Goal: Task Accomplishment & Management: Use online tool/utility

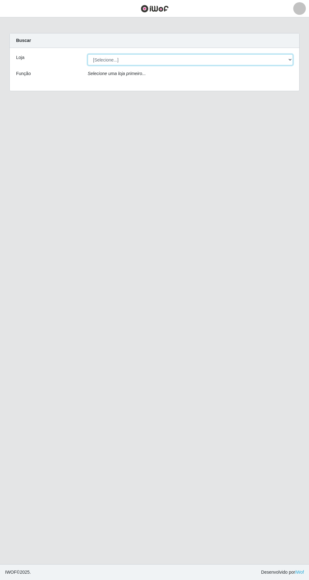
click at [289, 63] on select "[Selecione...] [GEOGRAPHIC_DATA] - [GEOGRAPHIC_DATA] [GEOGRAPHIC_DATA] - [GEOGR…" at bounding box center [190, 59] width 205 height 11
select select "508"
click at [88, 54] on select "[Selecione...] [GEOGRAPHIC_DATA] - [GEOGRAPHIC_DATA] [GEOGRAPHIC_DATA] - [GEOGR…" at bounding box center [190, 59] width 205 height 11
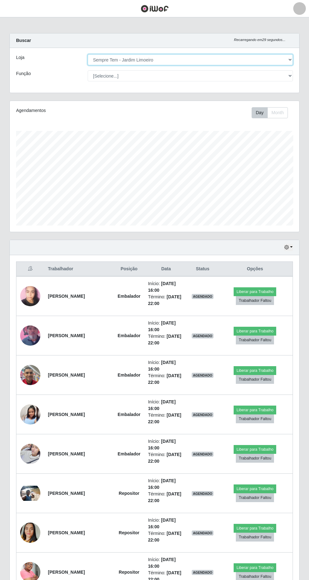
scroll to position [131, 289]
click at [260, 408] on button "Liberar para Trabalho" at bounding box center [255, 410] width 43 height 9
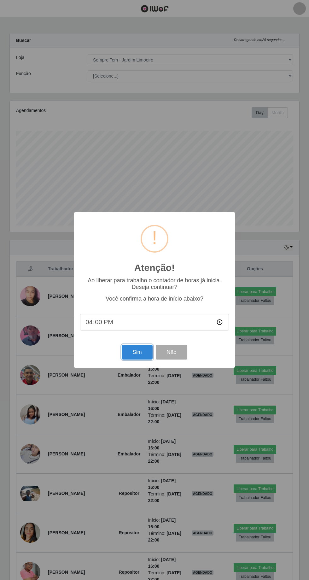
click at [137, 352] on button "Sim" at bounding box center [137, 352] width 31 height 15
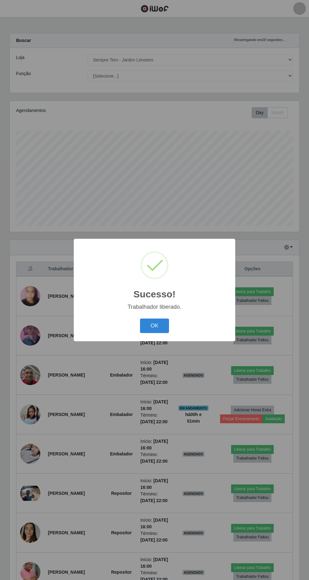
click at [163, 324] on button "OK" at bounding box center [154, 326] width 29 height 15
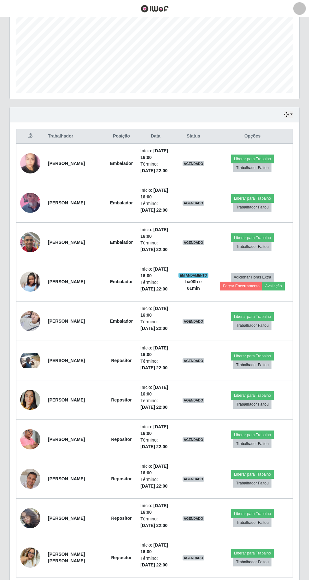
scroll to position [131, 0]
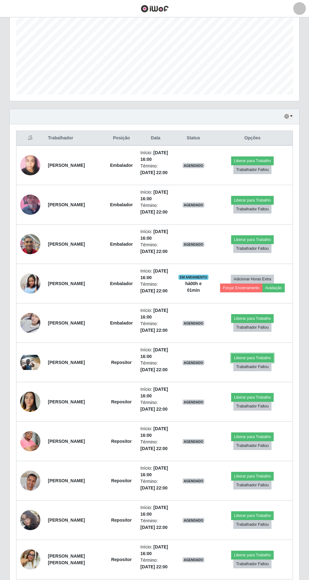
click at [256, 355] on button "Liberar para Trabalho" at bounding box center [252, 358] width 43 height 9
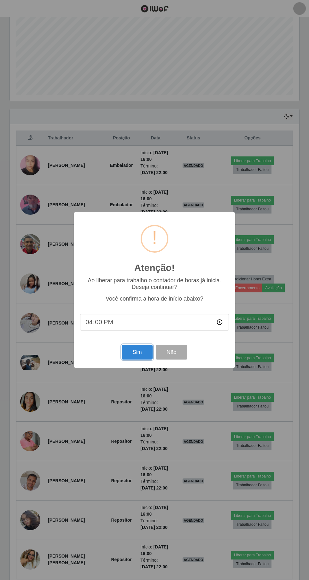
click at [139, 354] on button "Sim" at bounding box center [137, 352] width 31 height 15
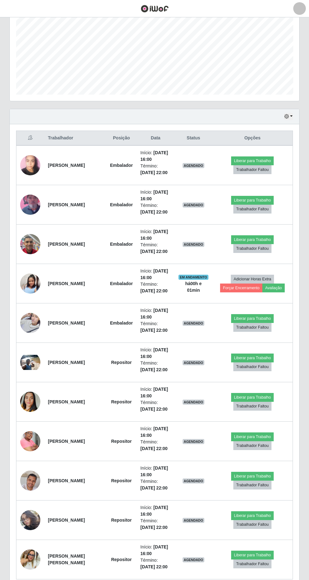
scroll to position [42, 0]
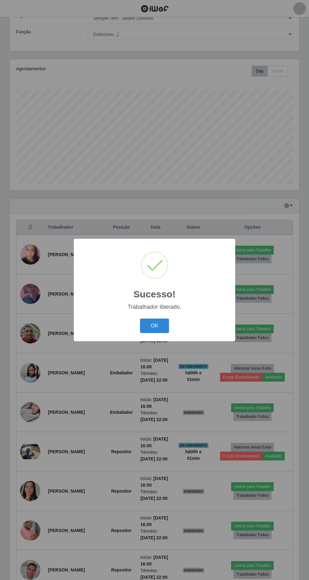
click at [163, 325] on button "OK" at bounding box center [154, 326] width 29 height 15
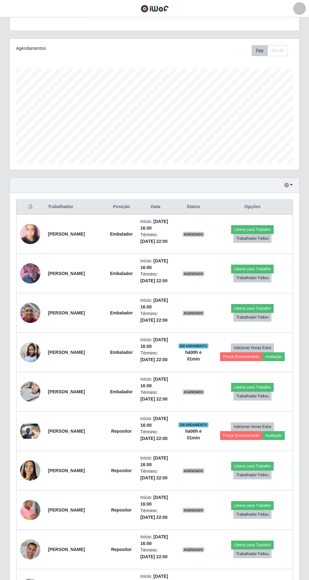
scroll to position [93, 0]
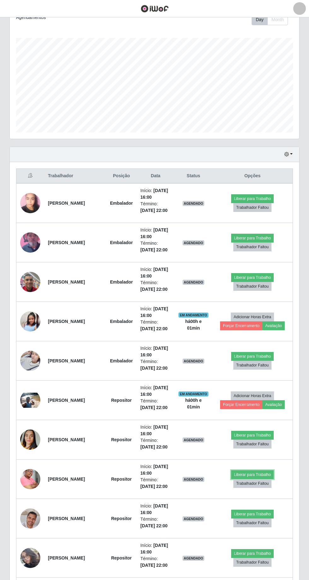
click at [257, 472] on button "Liberar para Trabalho" at bounding box center [252, 474] width 43 height 9
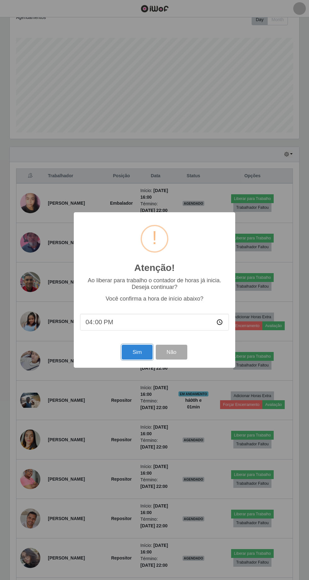
click at [138, 360] on button "Sim" at bounding box center [137, 352] width 31 height 15
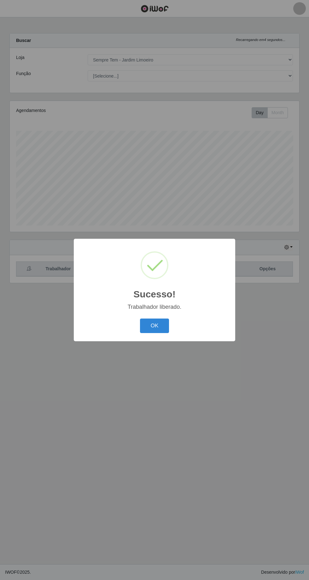
scroll to position [0, 0]
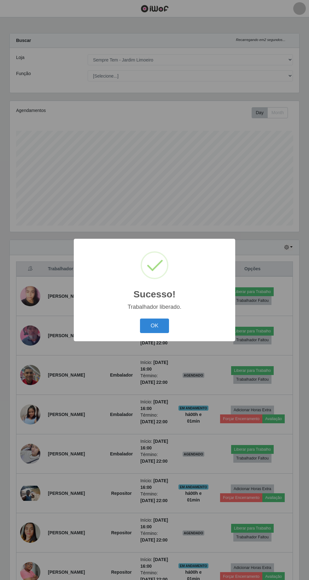
click at [161, 333] on button "OK" at bounding box center [154, 326] width 29 height 15
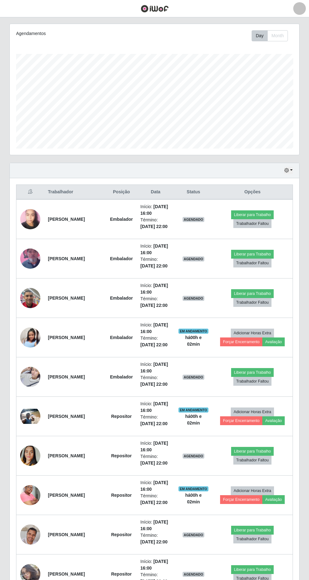
scroll to position [115, 0]
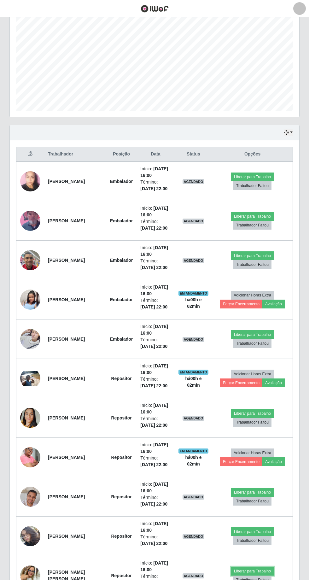
click at [260, 571] on button "Liberar para Trabalho" at bounding box center [252, 571] width 43 height 9
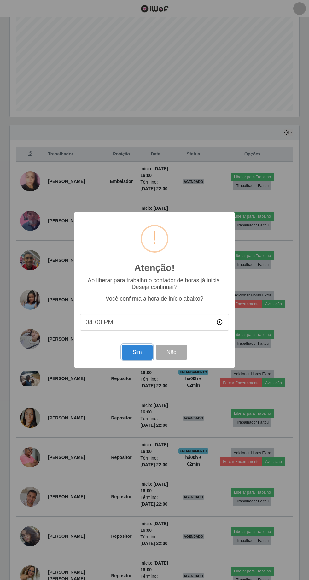
click at [139, 360] on button "Sim" at bounding box center [137, 352] width 31 height 15
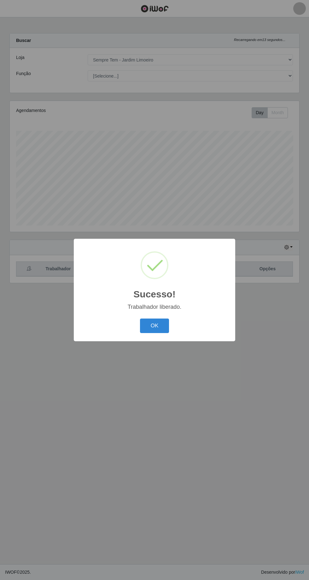
scroll to position [0, 0]
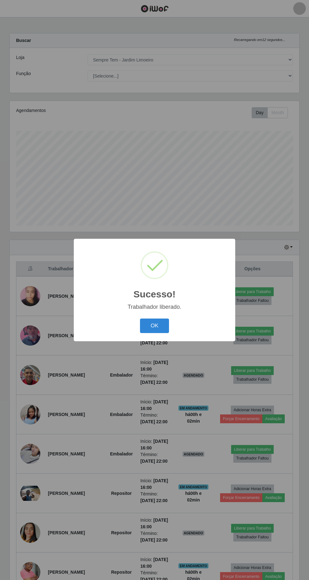
click at [163, 333] on button "OK" at bounding box center [154, 326] width 29 height 15
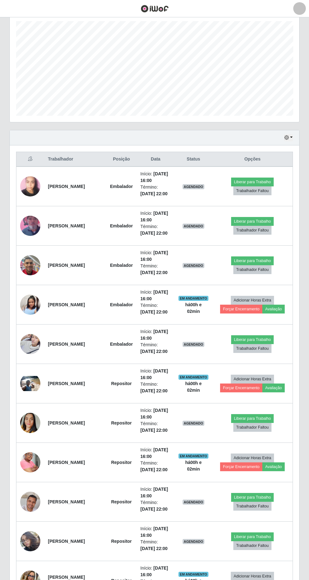
scroll to position [115, 0]
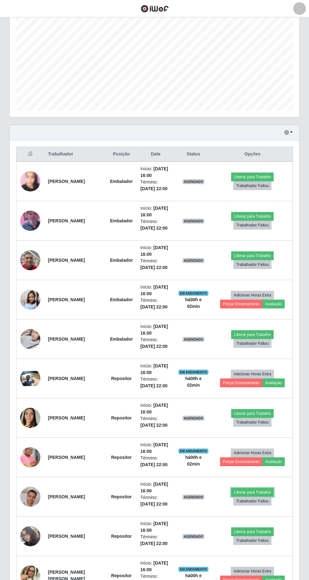
click at [254, 488] on button "Liberar para Trabalho" at bounding box center [252, 492] width 43 height 9
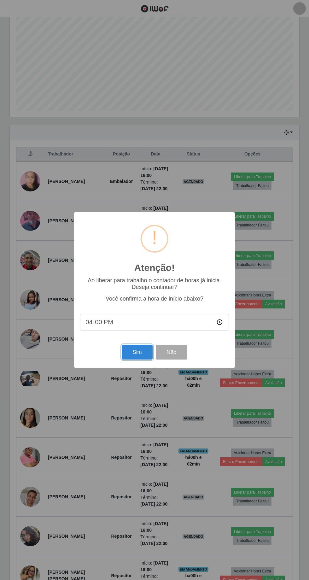
click at [141, 360] on button "Sim" at bounding box center [137, 352] width 31 height 15
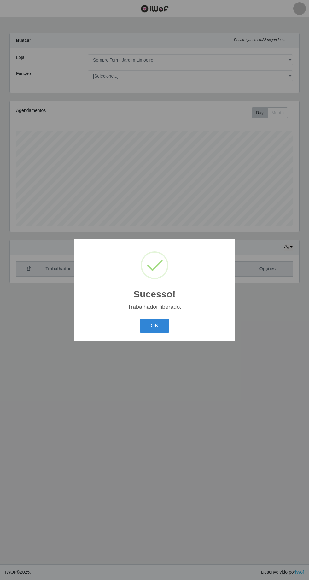
scroll to position [0, 0]
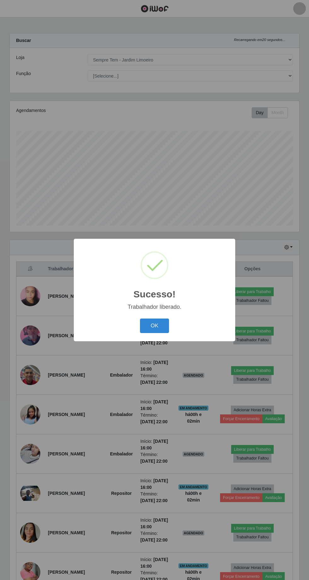
click at [164, 333] on button "OK" at bounding box center [154, 326] width 29 height 15
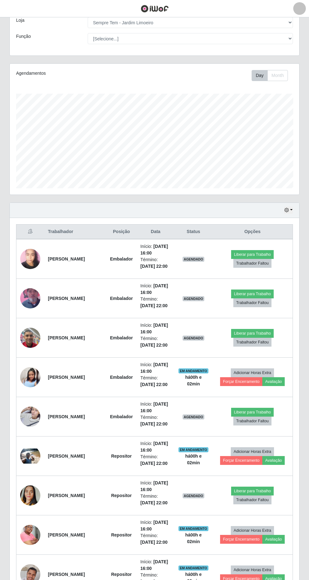
scroll to position [37, 0]
click at [257, 253] on button "Liberar para Trabalho" at bounding box center [252, 254] width 43 height 9
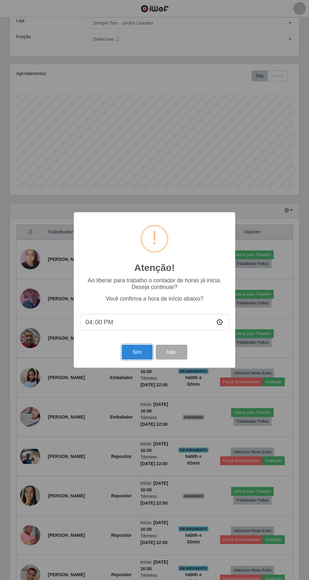
click at [136, 351] on button "Sim" at bounding box center [137, 352] width 31 height 15
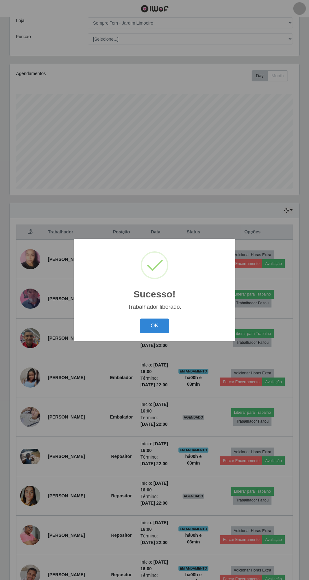
click at [160, 327] on button "OK" at bounding box center [154, 326] width 29 height 15
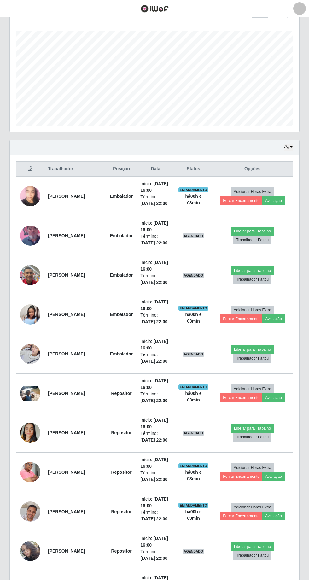
scroll to position [104, 0]
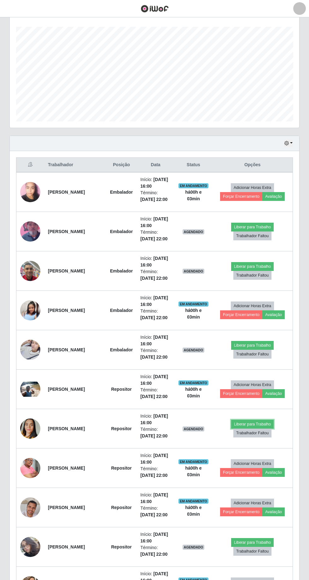
click at [258, 422] on button "Liberar para Trabalho" at bounding box center [252, 424] width 43 height 9
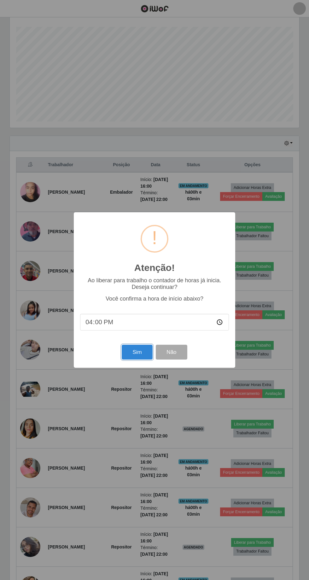
click at [144, 360] on button "Sim" at bounding box center [137, 352] width 31 height 15
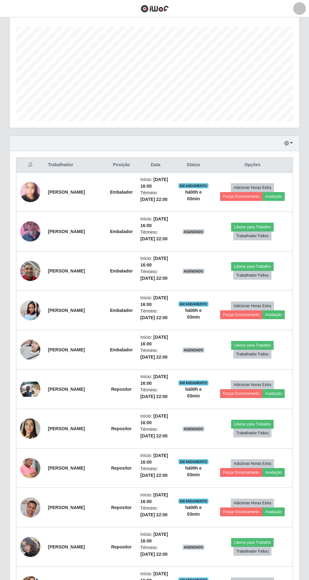
scroll to position [0, 0]
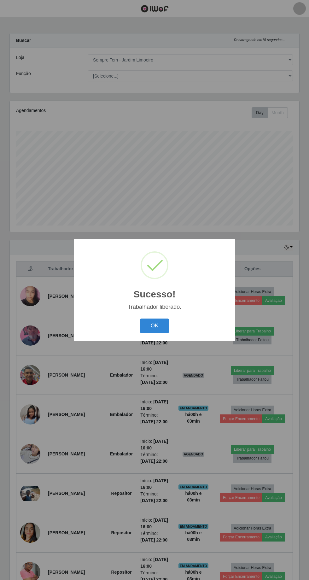
click at [161, 333] on button "OK" at bounding box center [154, 326] width 29 height 15
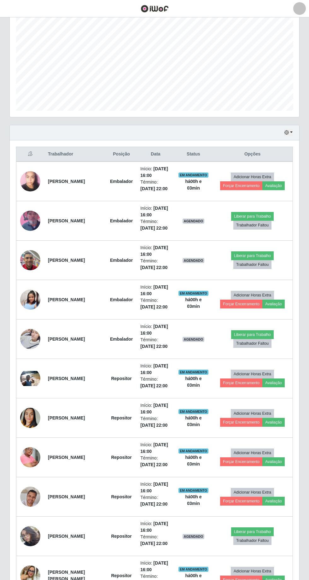
scroll to position [113, 0]
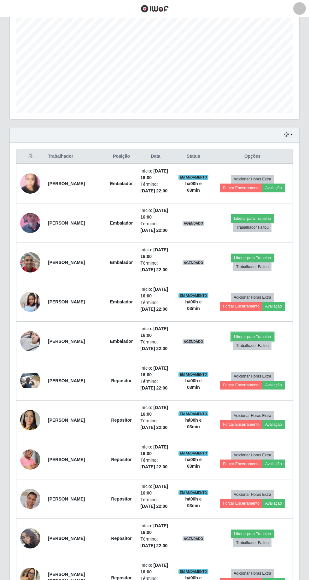
click at [268, 333] on button "Liberar para Trabalho" at bounding box center [252, 336] width 43 height 9
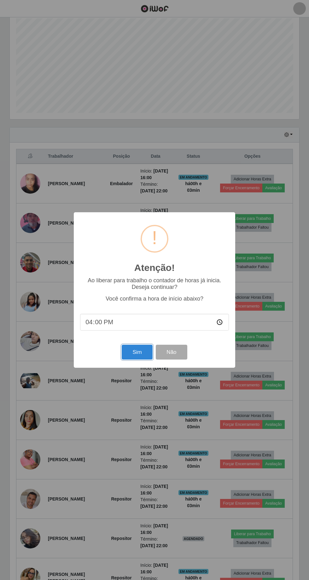
click at [147, 360] on button "Sim" at bounding box center [137, 352] width 31 height 15
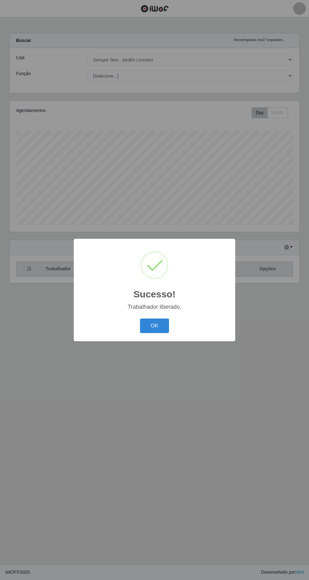
scroll to position [0, 0]
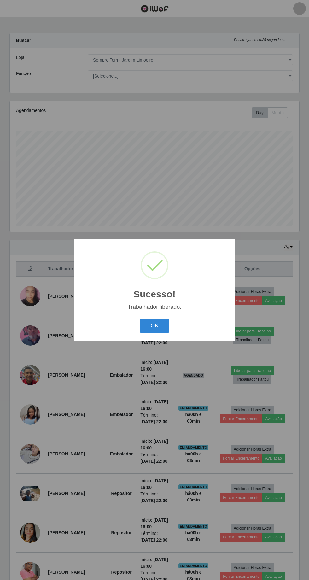
click at [160, 333] on button "OK" at bounding box center [154, 326] width 29 height 15
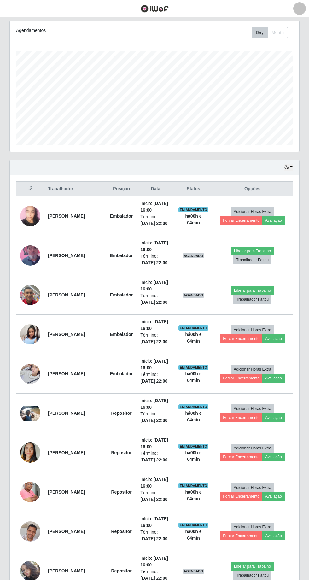
scroll to position [79, 0]
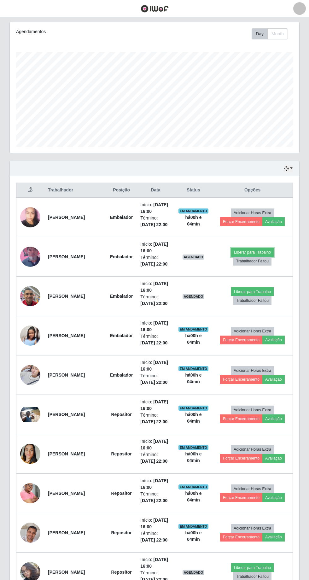
click at [259, 250] on button "Liberar para Trabalho" at bounding box center [252, 252] width 43 height 9
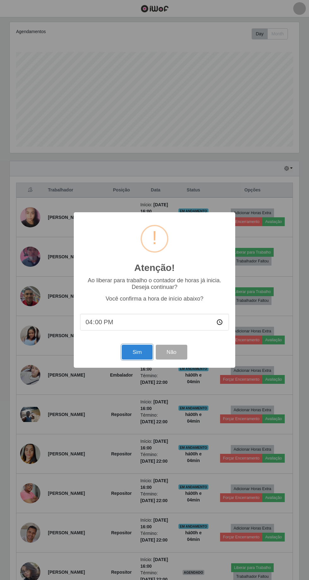
click at [140, 354] on button "Sim" at bounding box center [137, 352] width 31 height 15
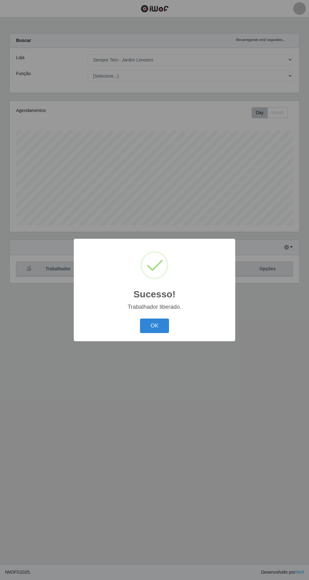
scroll to position [42, 0]
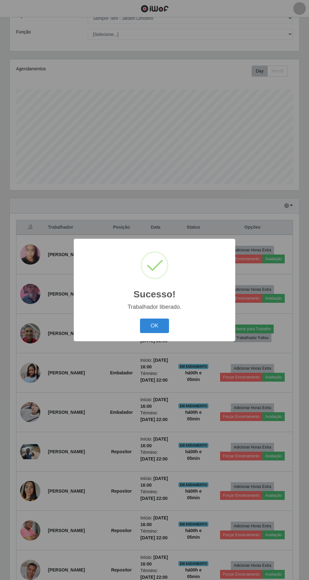
click at [164, 327] on button "OK" at bounding box center [154, 326] width 29 height 15
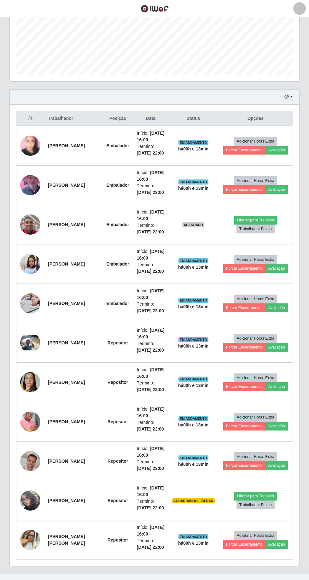
scroll to position [155, 0]
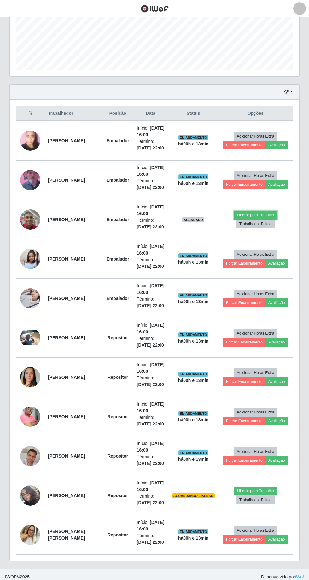
click at [260, 215] on button "Liberar para Trabalho" at bounding box center [255, 215] width 43 height 9
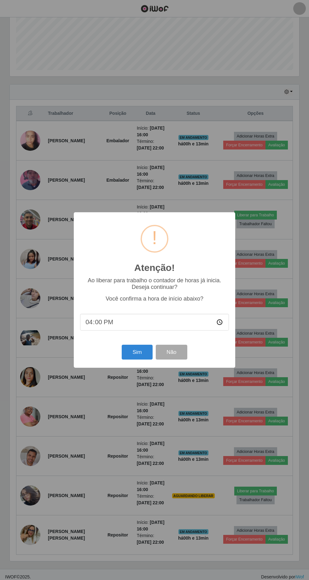
click at [129, 323] on input "16:00" at bounding box center [154, 322] width 149 height 17
type input "16:10"
click at [137, 352] on button "Sim" at bounding box center [137, 352] width 31 height 15
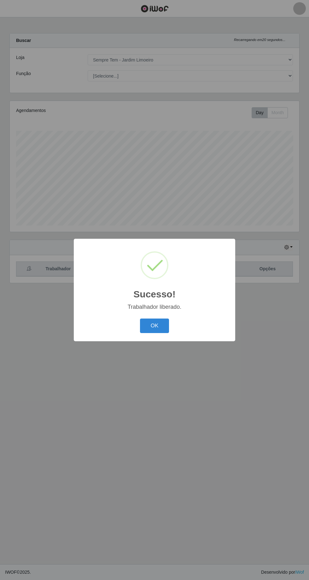
scroll to position [42, 0]
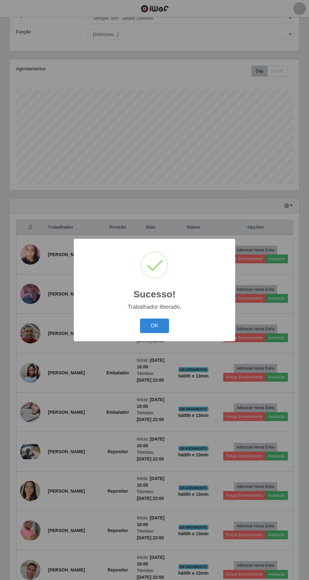
click at [154, 325] on button "OK" at bounding box center [154, 326] width 29 height 15
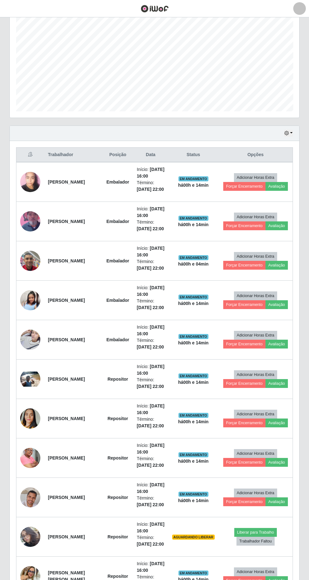
scroll to position [114, 0]
click at [255, 528] on button "Liberar para Trabalho" at bounding box center [255, 532] width 43 height 9
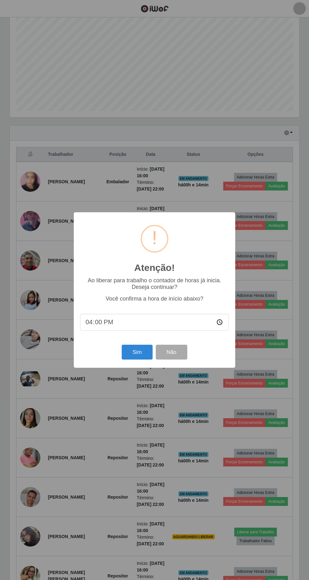
click at [137, 330] on input "16:00" at bounding box center [154, 322] width 149 height 17
type input "16:13"
click at [141, 360] on button "Sim" at bounding box center [137, 352] width 31 height 15
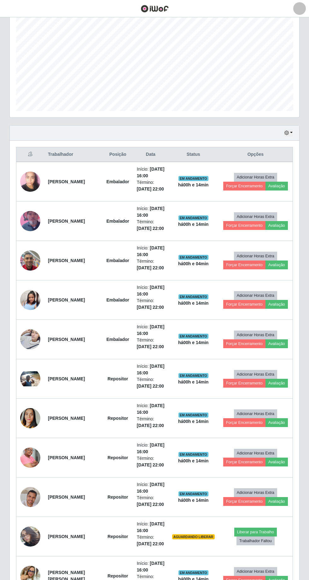
scroll to position [0, 0]
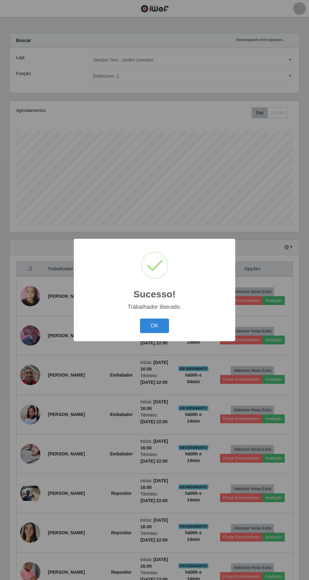
click at [156, 333] on button "OK" at bounding box center [154, 326] width 29 height 15
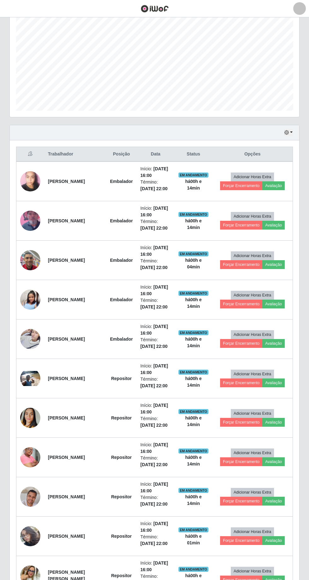
scroll to position [115, 0]
